Goal: Transaction & Acquisition: Purchase product/service

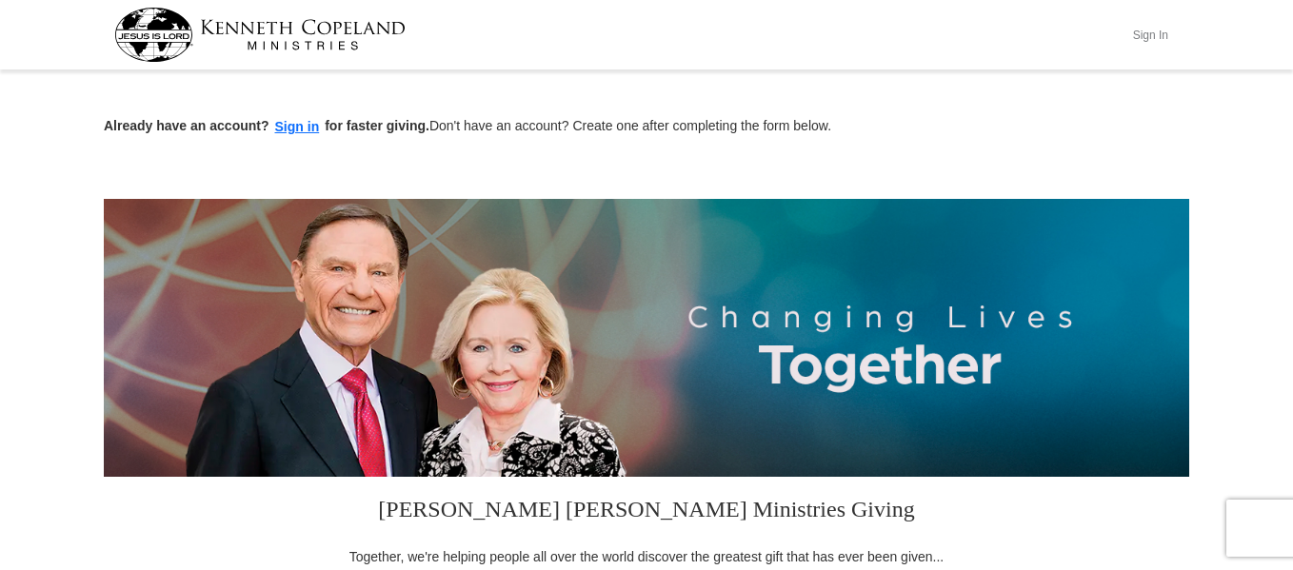
click at [1149, 35] on button "Sign In" at bounding box center [1150, 35] width 57 height 30
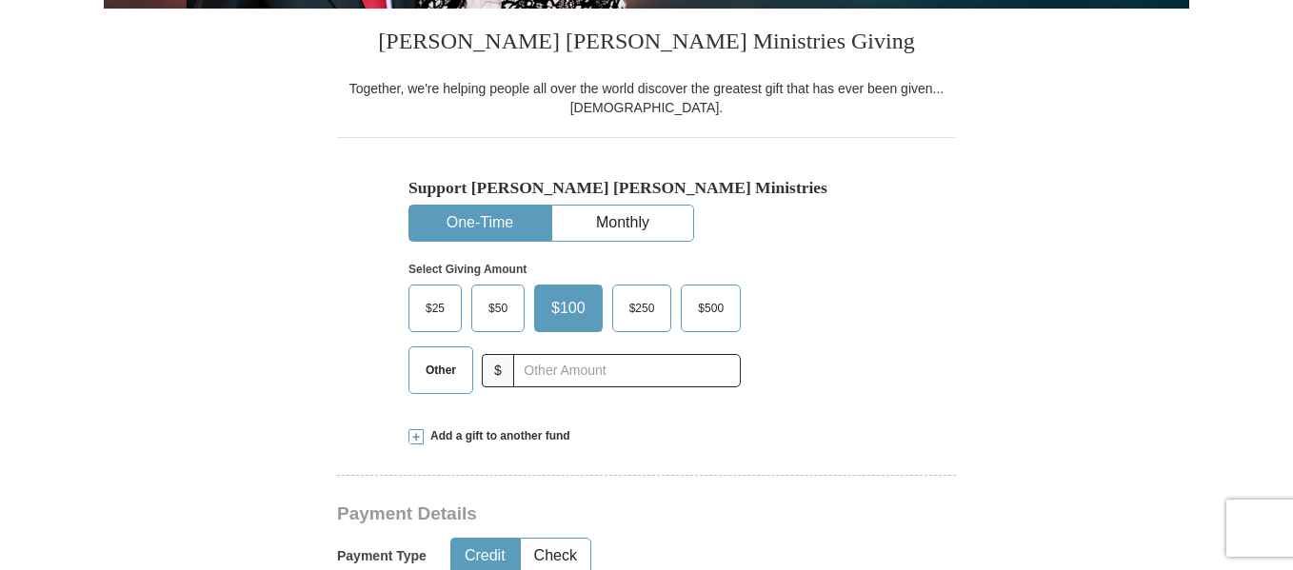
scroll to position [530, 0]
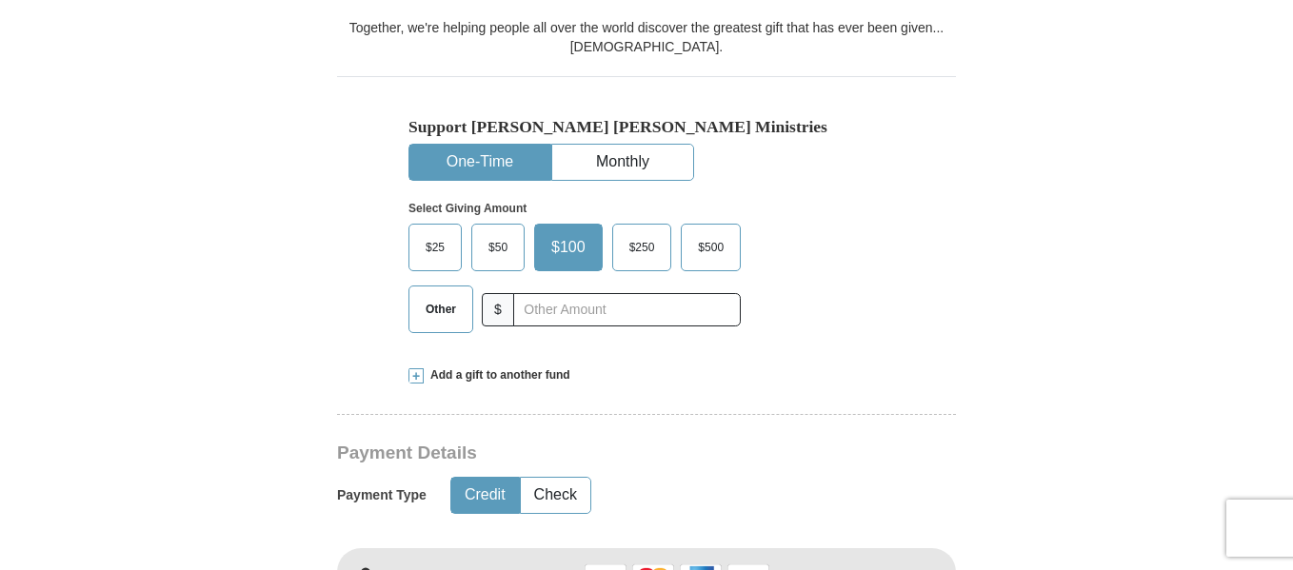
click at [453, 316] on span "Other" at bounding box center [441, 309] width 50 height 29
click at [0, 0] on input "Other" at bounding box center [0, 0] width 0 height 0
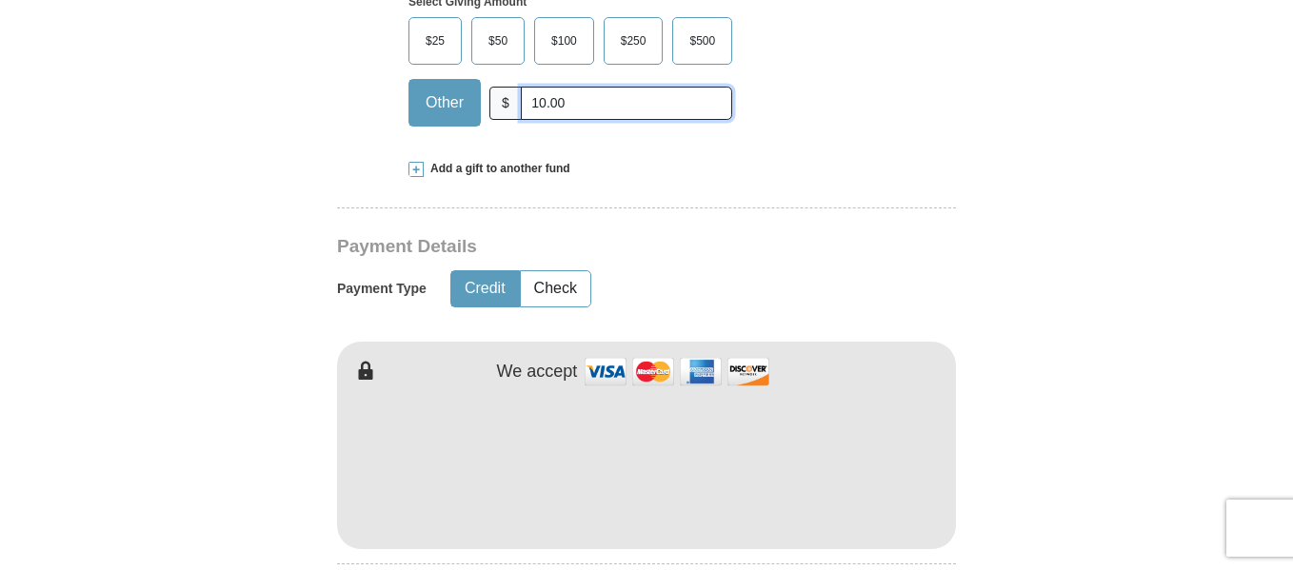
scroll to position [840, 0]
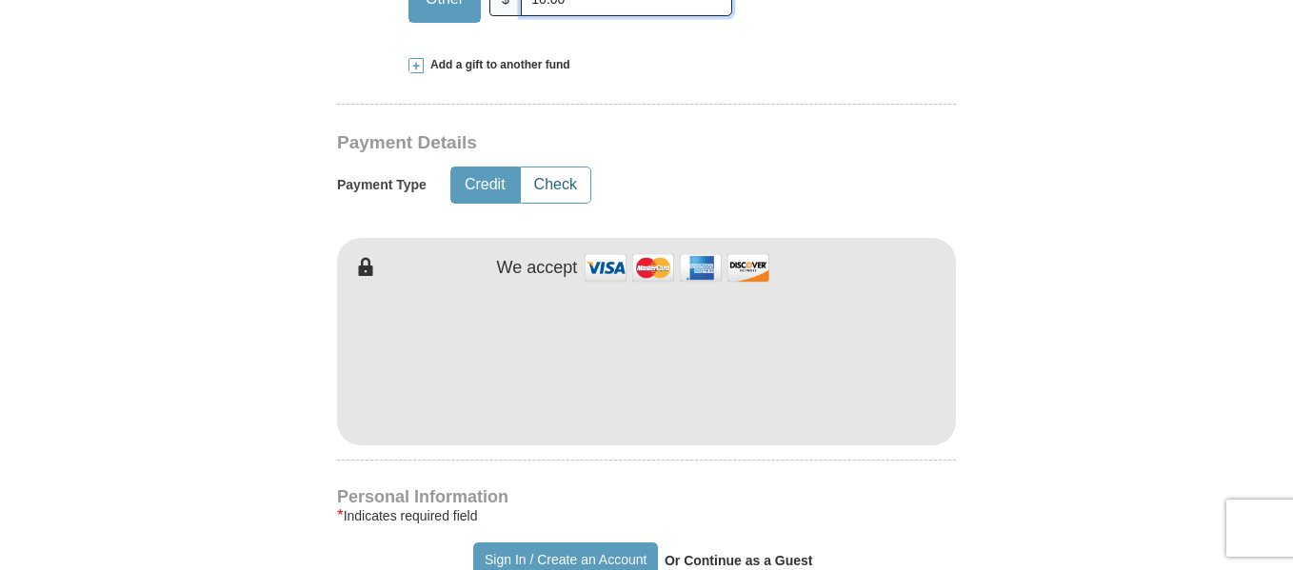
type input "10.00"
click at [563, 177] on button "Check" at bounding box center [556, 185] width 70 height 35
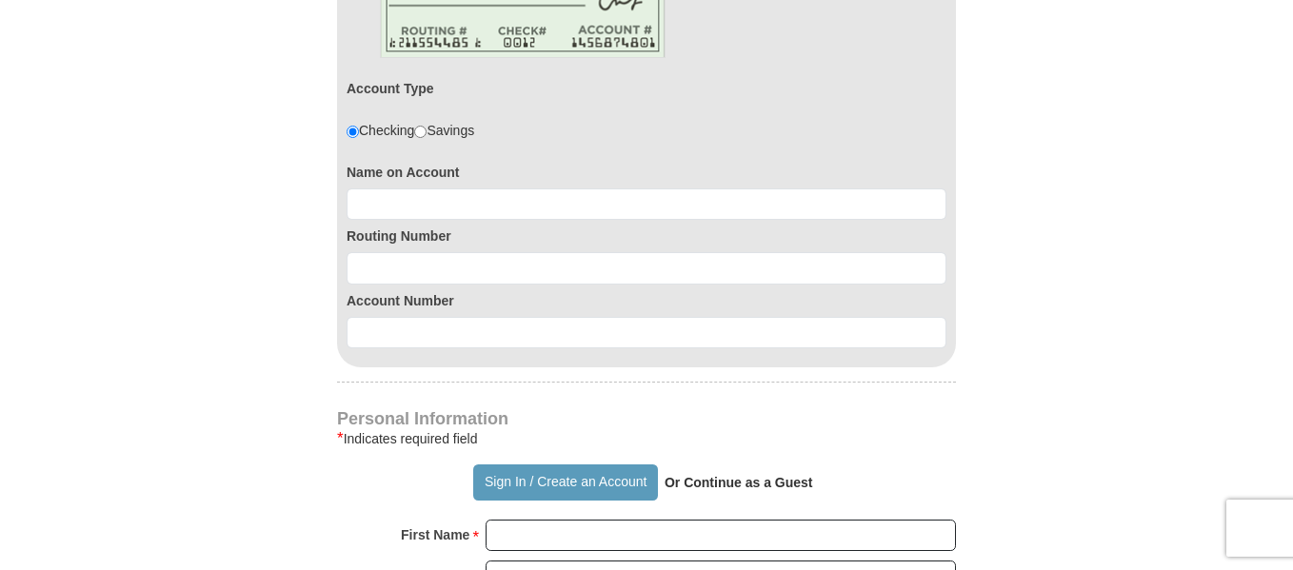
scroll to position [1211, 0]
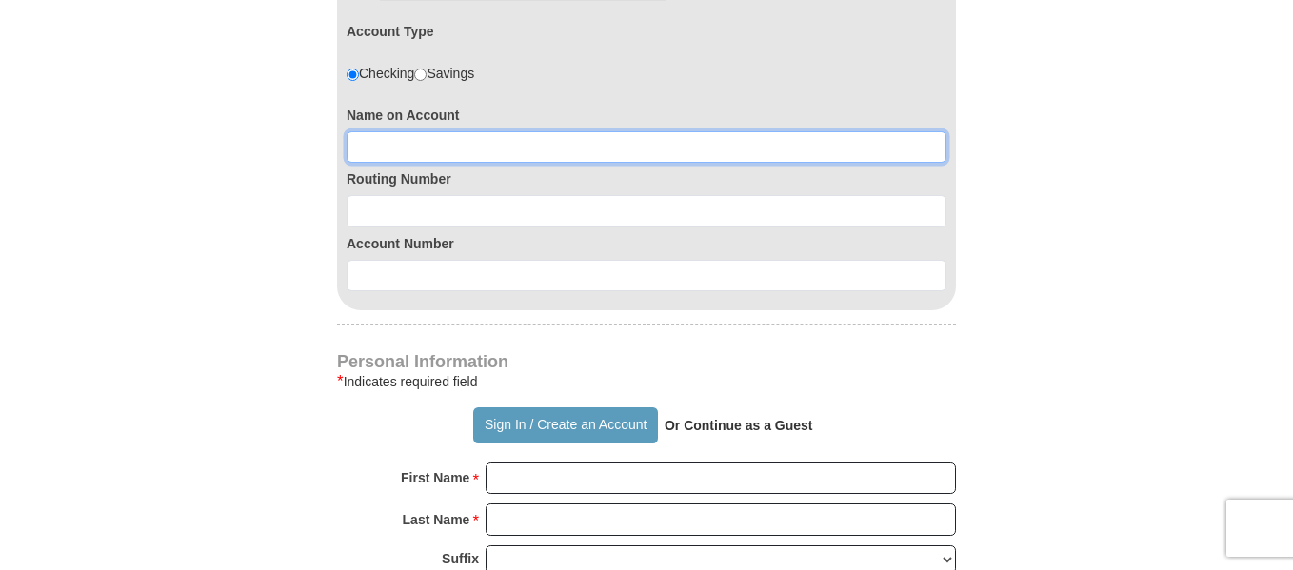
click at [510, 148] on input at bounding box center [647, 147] width 600 height 32
type input "Brenda Harris"
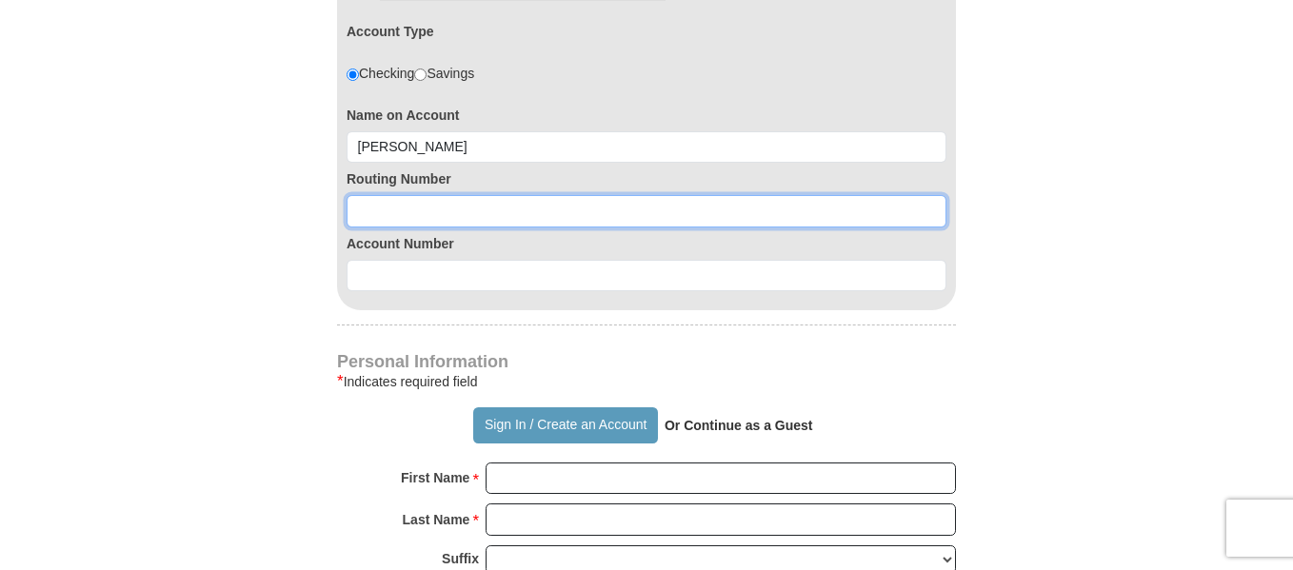
click at [450, 208] on input at bounding box center [647, 211] width 600 height 32
type input "061202672"
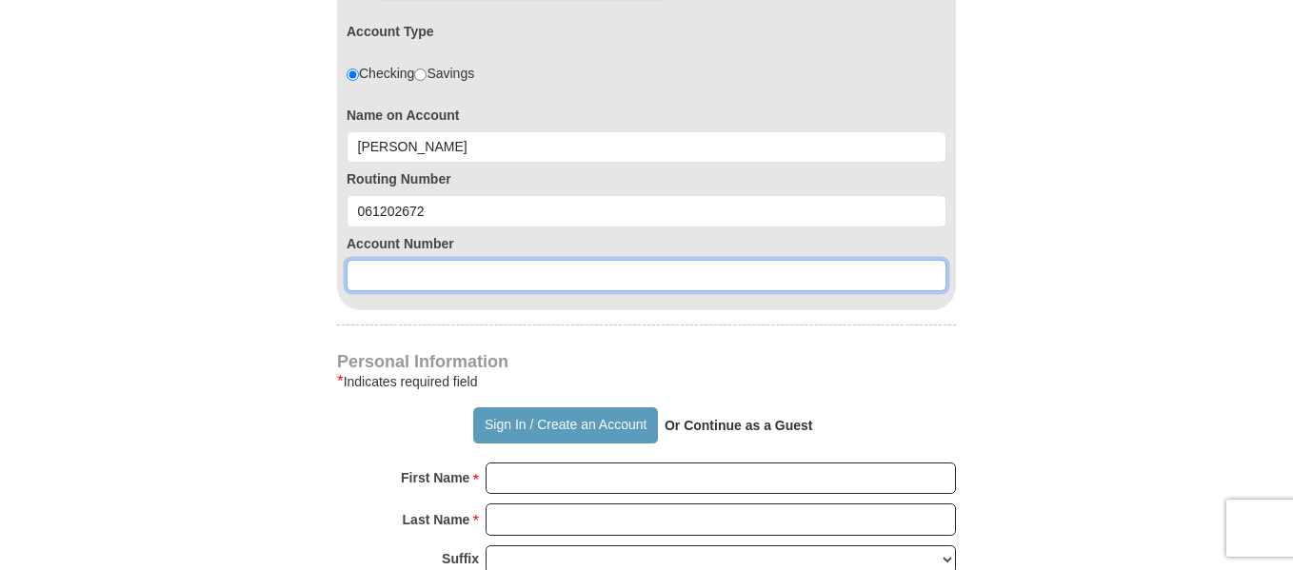
click at [436, 278] on input at bounding box center [647, 276] width 600 height 32
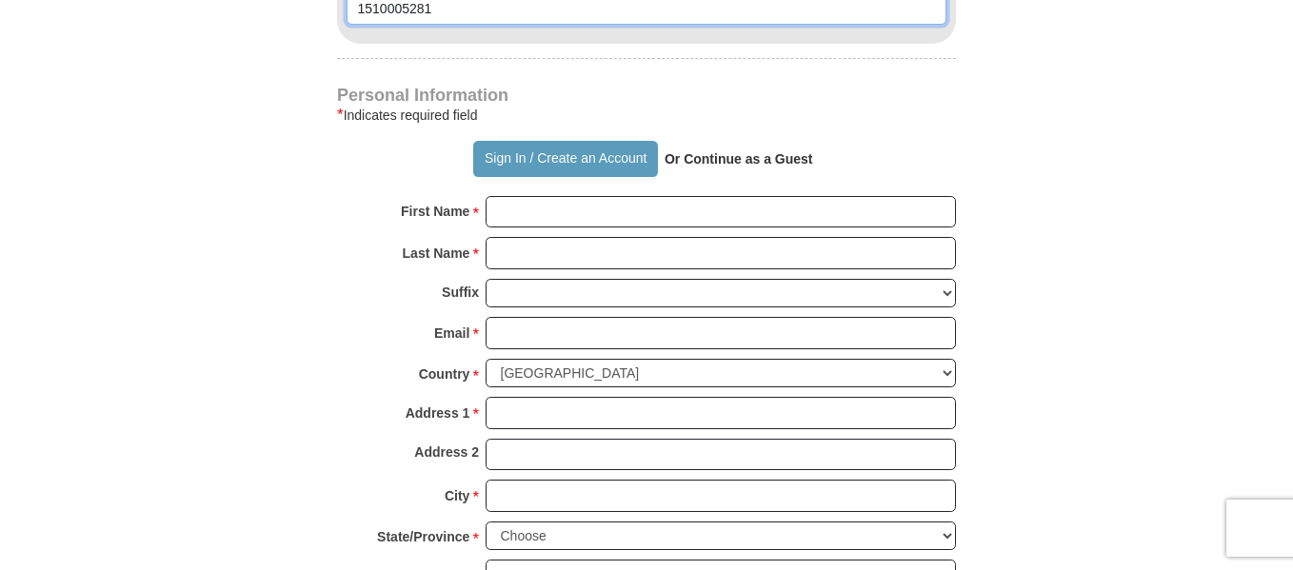
scroll to position [1490, 0]
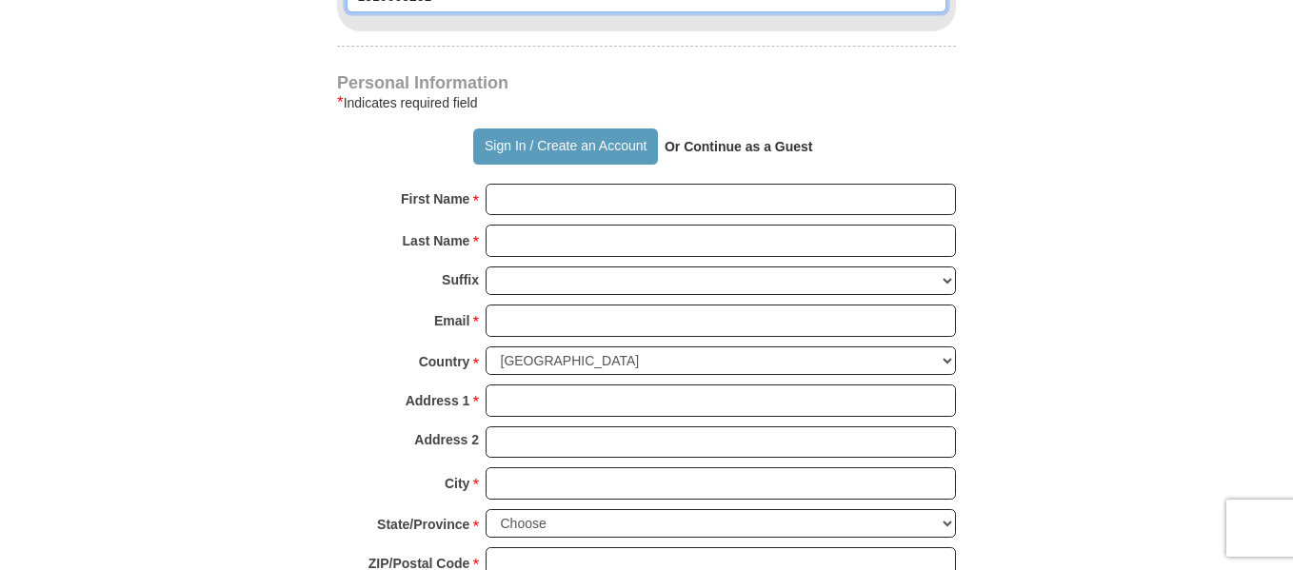
type input "1510005281"
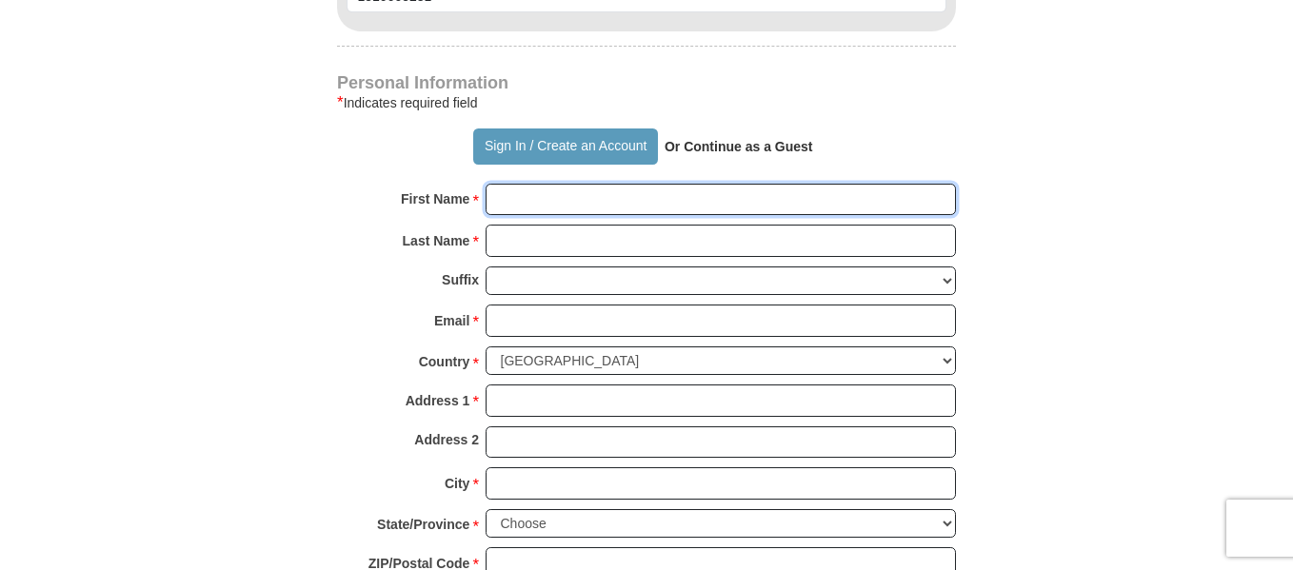
click at [566, 196] on input "First Name *" at bounding box center [721, 200] width 470 height 32
click at [693, 152] on strong "Or Continue as a Guest" at bounding box center [739, 146] width 149 height 15
click at [696, 150] on strong "Or Continue as a Guest" at bounding box center [739, 146] width 149 height 15
click at [568, 208] on input "First Name *" at bounding box center [721, 200] width 470 height 32
type input "Brenda"
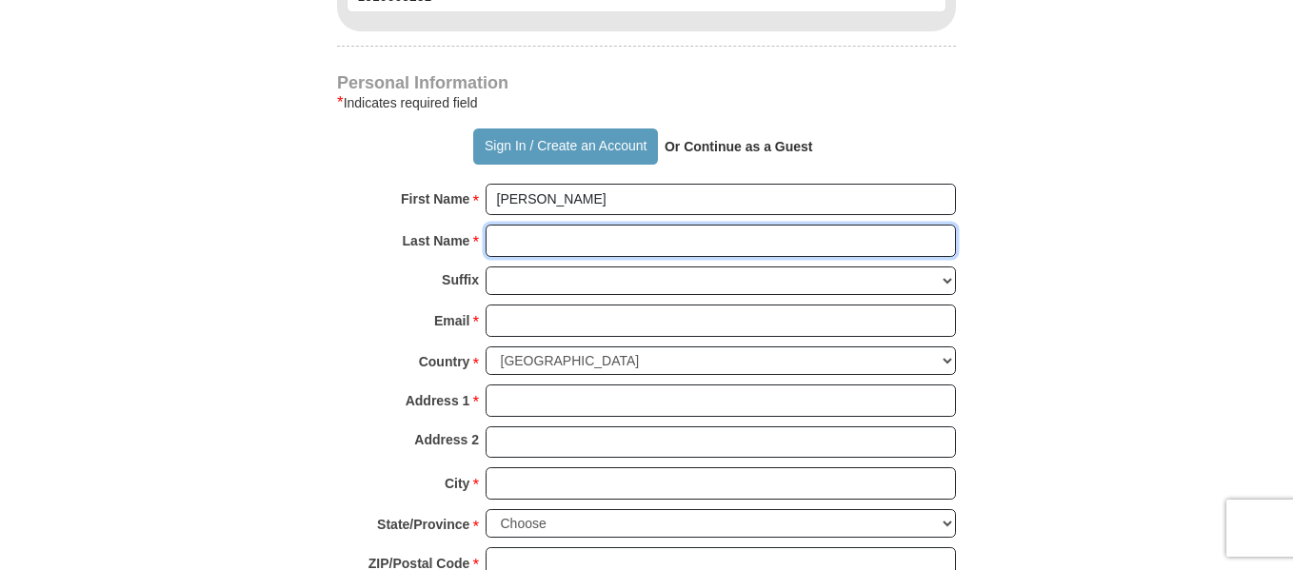
click at [568, 240] on input "Last Name *" at bounding box center [721, 241] width 470 height 32
type input "Harris"
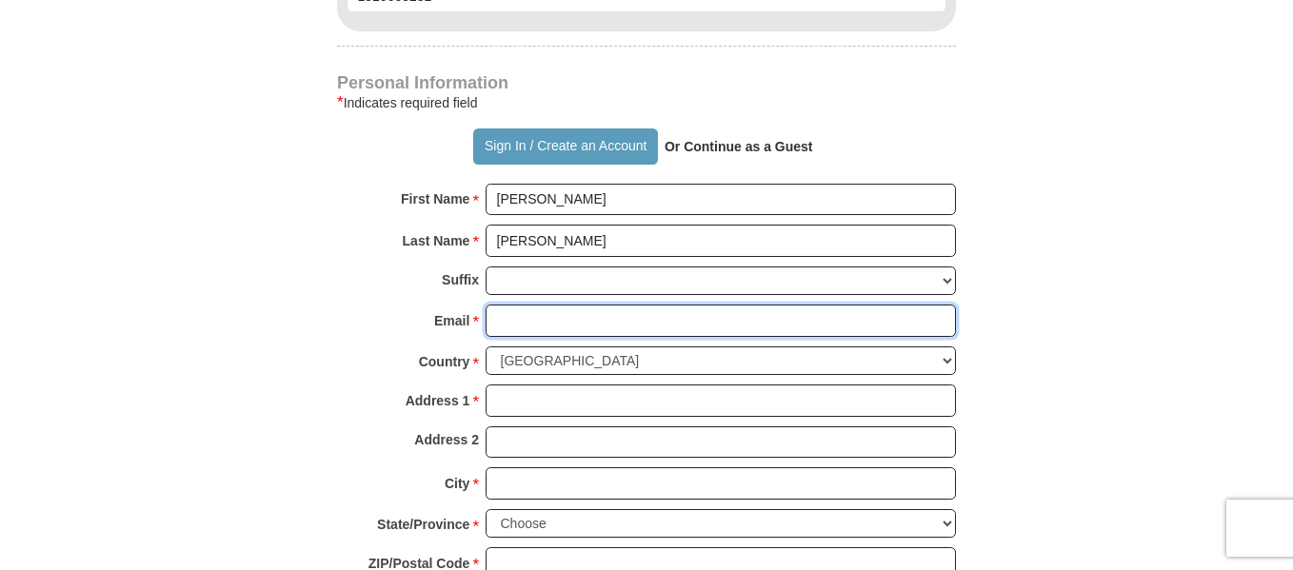
click at [559, 315] on input "Email *" at bounding box center [721, 321] width 470 height 32
type input "wyketa329295@gmail.com"
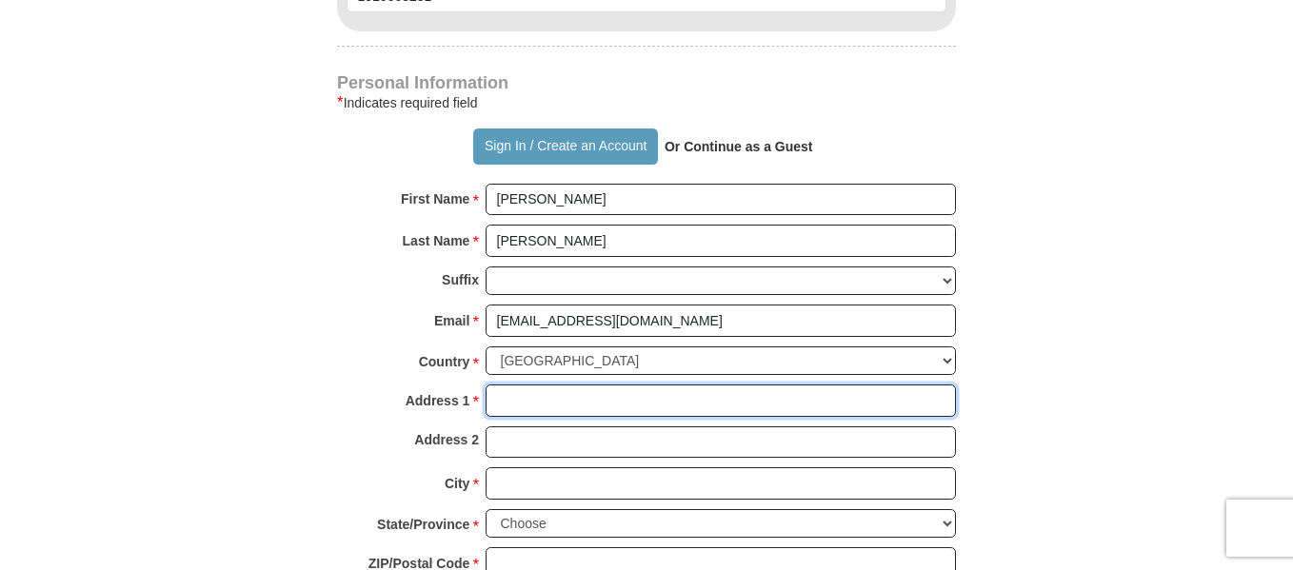
click at [536, 404] on input "Address 1 *" at bounding box center [721, 401] width 470 height 32
type input "202 Diane Drive"
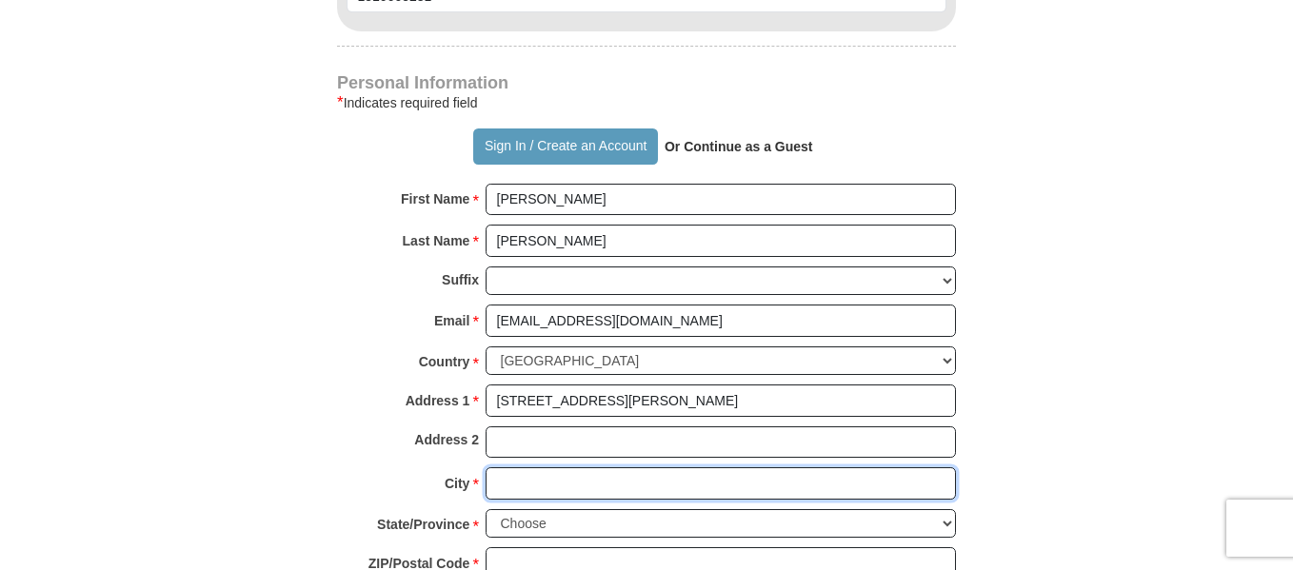
click at [527, 490] on input "City *" at bounding box center [721, 484] width 470 height 32
type input "Thomaston"
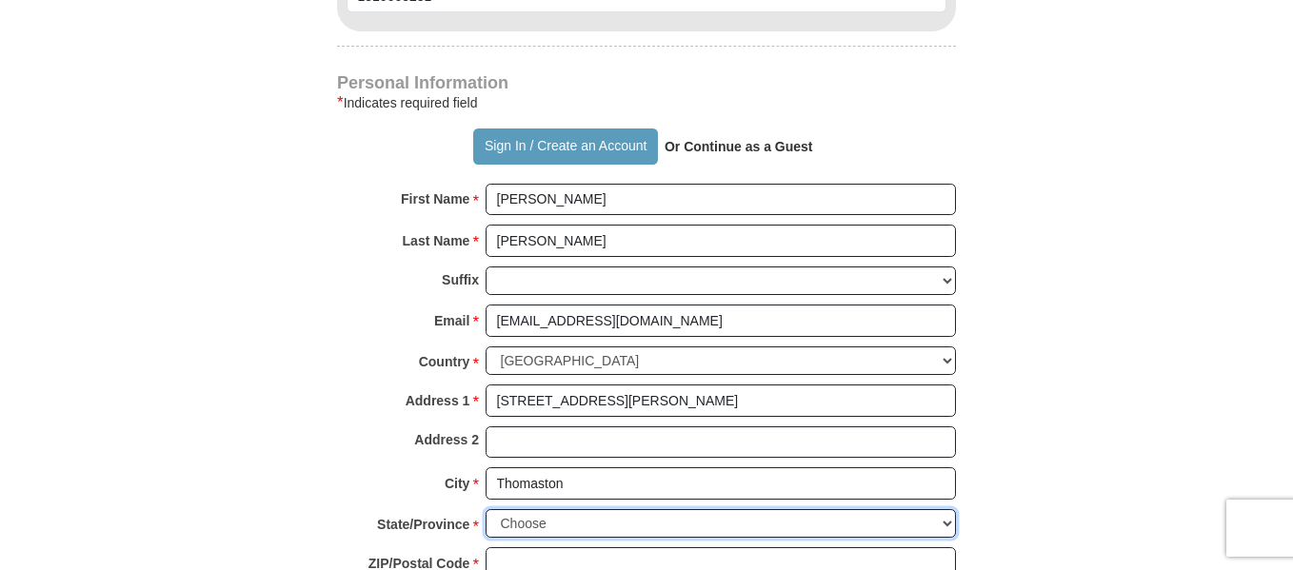
click at [534, 525] on select "Choose Alabama Alaska American Samoa Arizona Arkansas Armed Forces Americas Arm…" at bounding box center [721, 525] width 470 height 30
click at [949, 516] on select "Choose Alabama Alaska American Samoa Arizona Arkansas Armed Forces Americas Arm…" at bounding box center [721, 525] width 470 height 30
click at [947, 529] on select "Choose Alabama Alaska American Samoa Arizona Arkansas Armed Forces Americas Arm…" at bounding box center [721, 525] width 470 height 30
select select "GA"
click at [486, 510] on select "Choose Alabama Alaska American Samoa Arizona Arkansas Armed Forces Americas Arm…" at bounding box center [721, 525] width 470 height 30
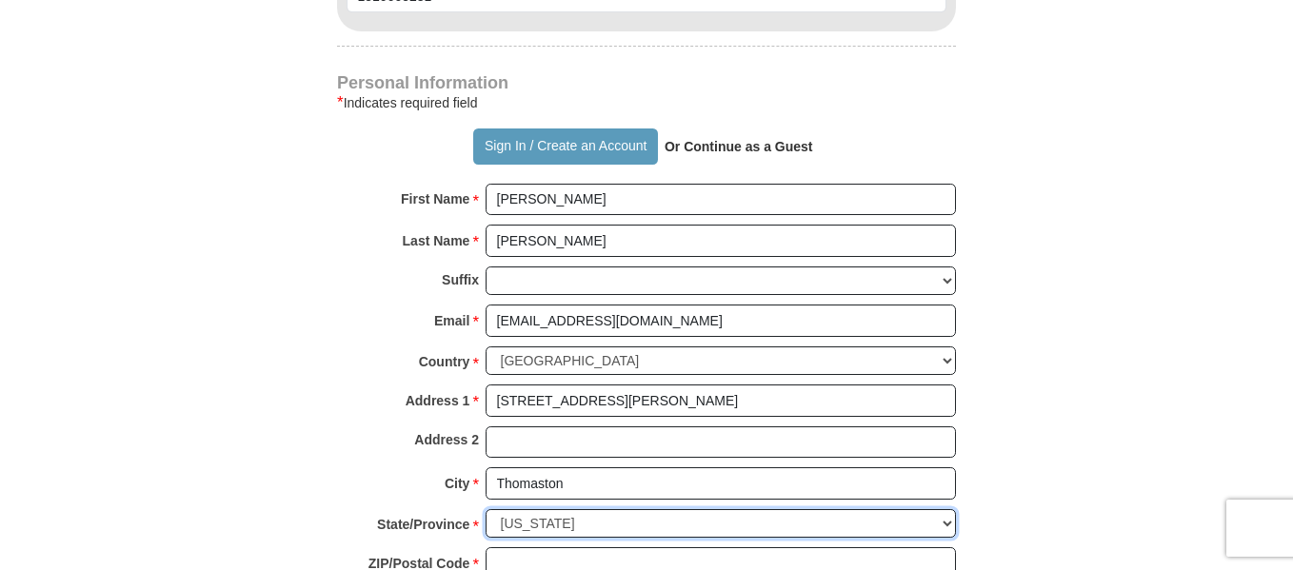
scroll to position [1770, 0]
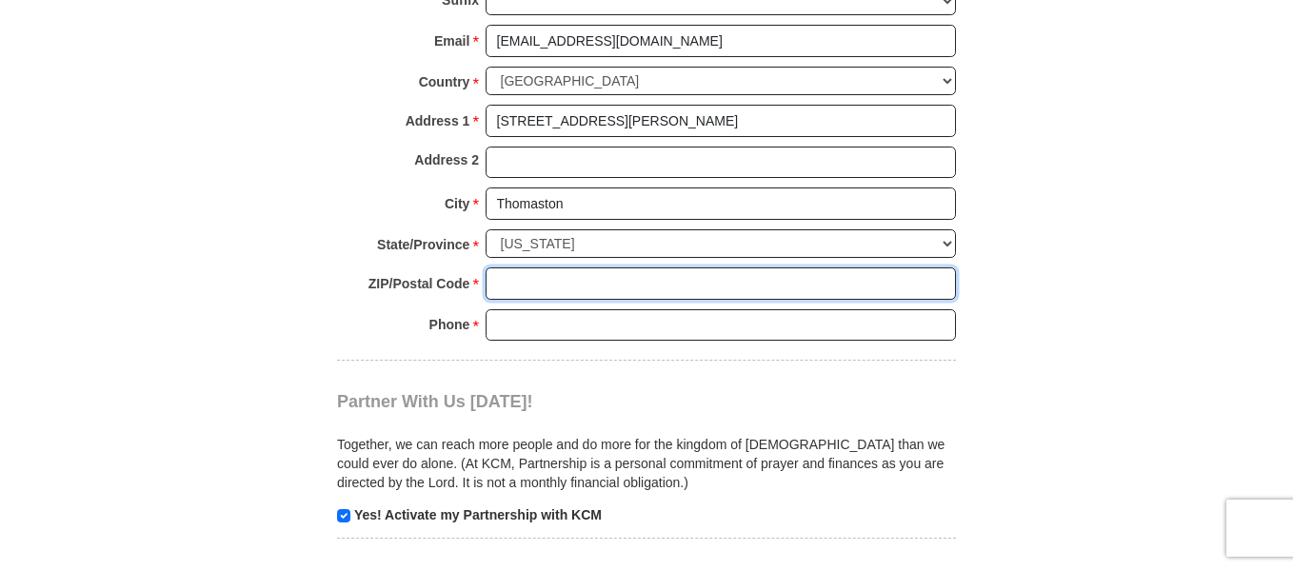
click at [589, 286] on input "ZIP/Postal Code *" at bounding box center [721, 284] width 470 height 32
type input "30286"
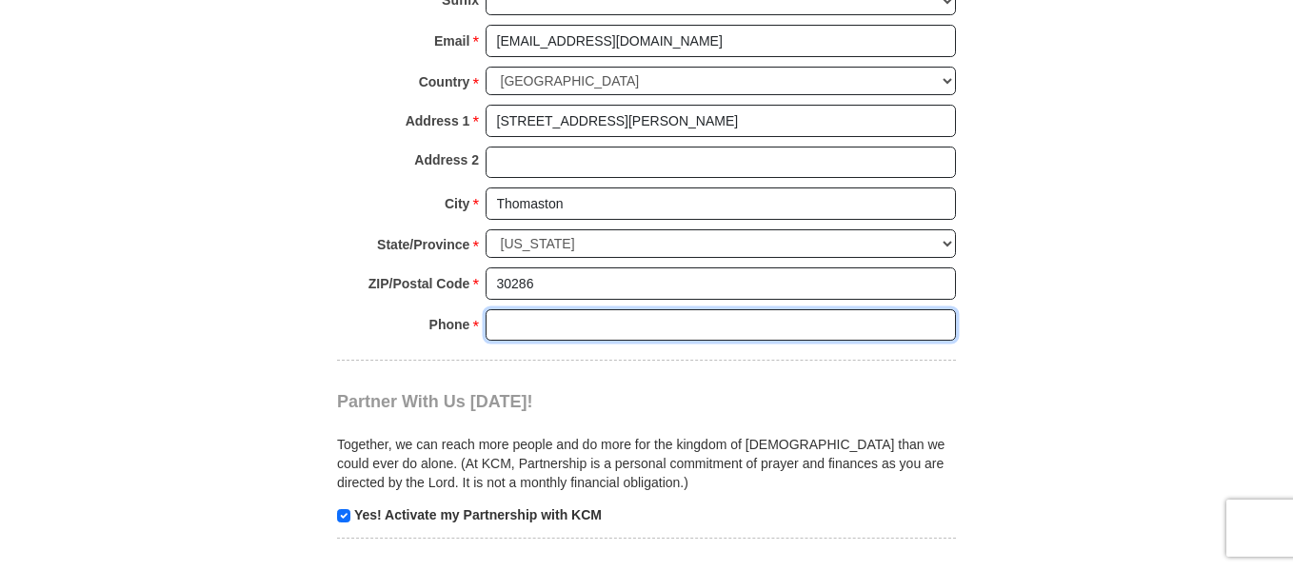
click at [580, 326] on input "Phone * *" at bounding box center [721, 326] width 470 height 32
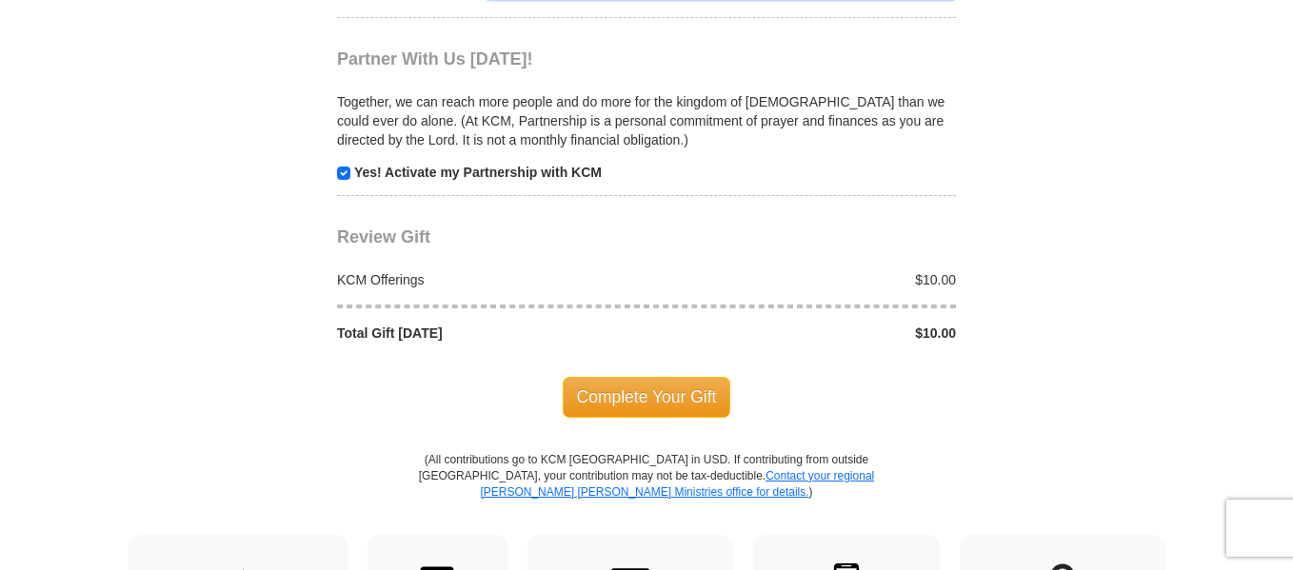
scroll to position [2126, 0]
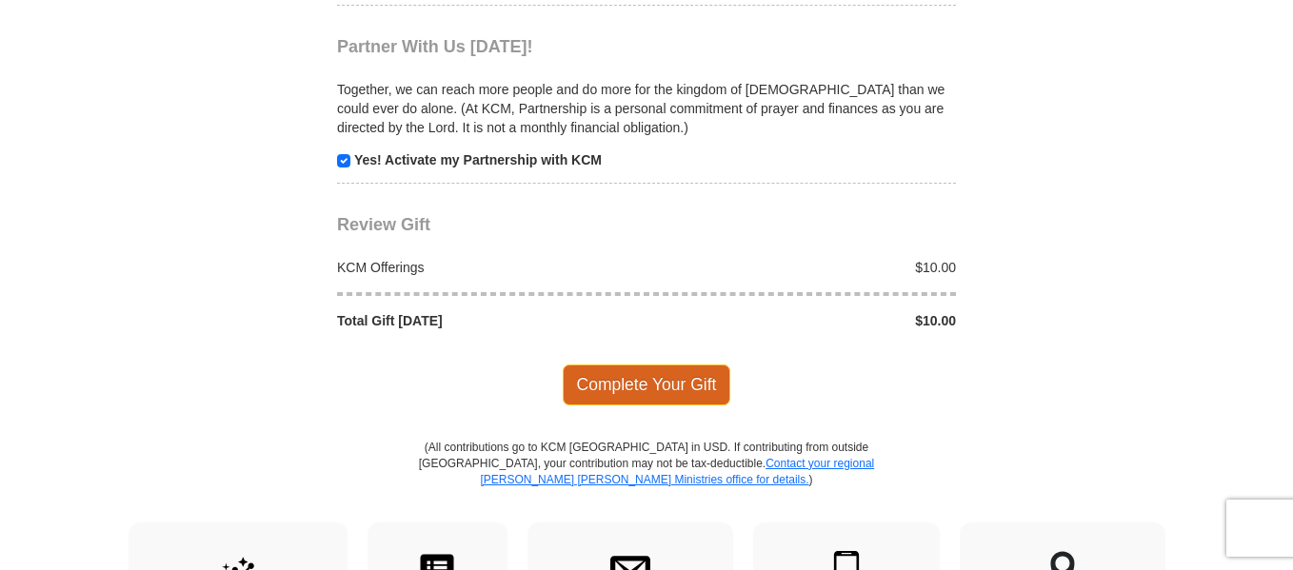
type input "706 741 6599"
click at [664, 378] on span "Complete Your Gift" at bounding box center [647, 385] width 169 height 40
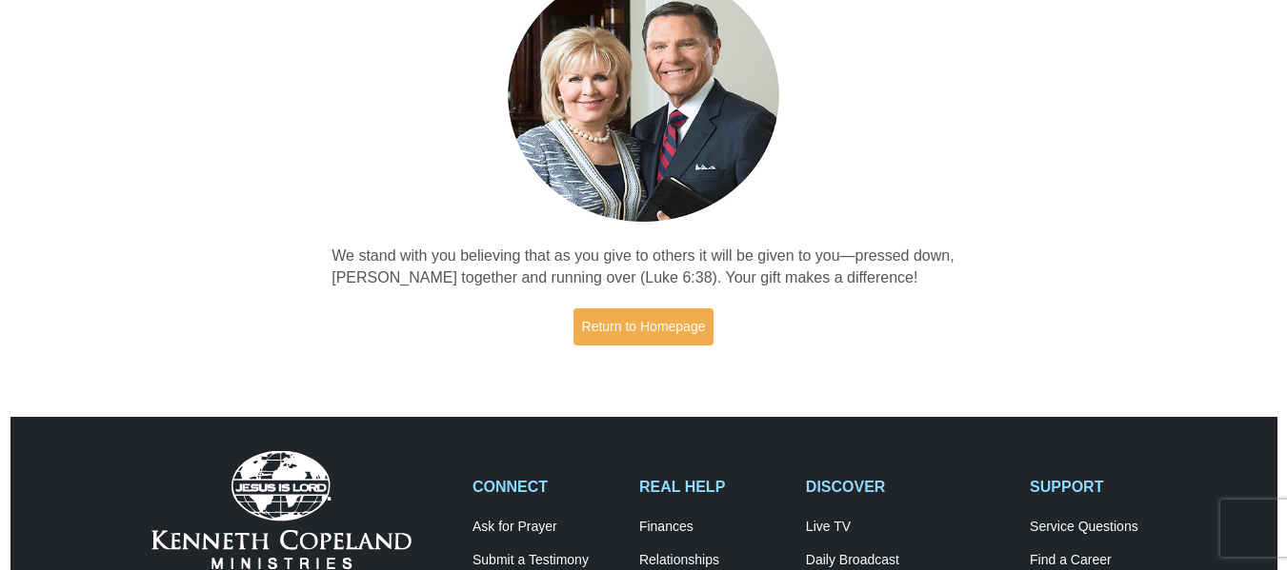
scroll to position [192, 0]
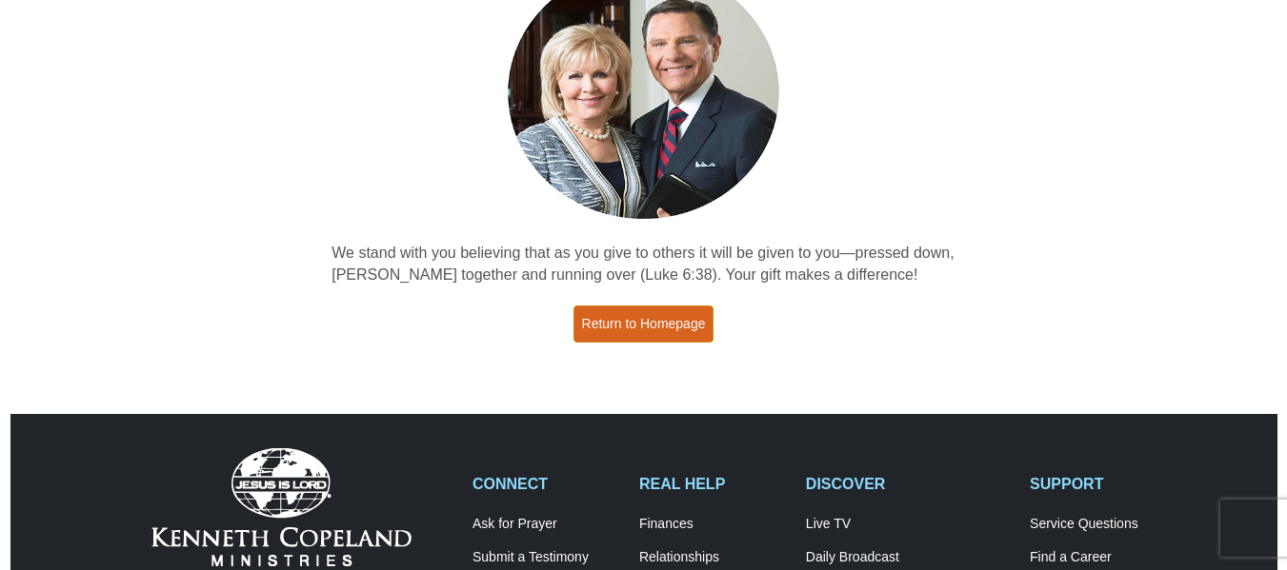
click at [655, 317] on link "Return to Homepage" at bounding box center [643, 324] width 141 height 37
